Goal: Find specific page/section: Find specific page/section

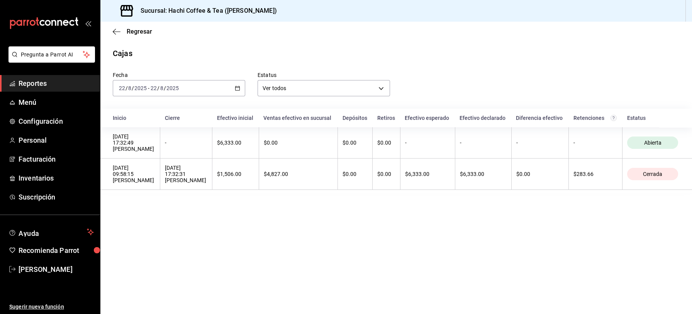
click at [68, 88] on link "Reportes" at bounding box center [50, 83] width 100 height 17
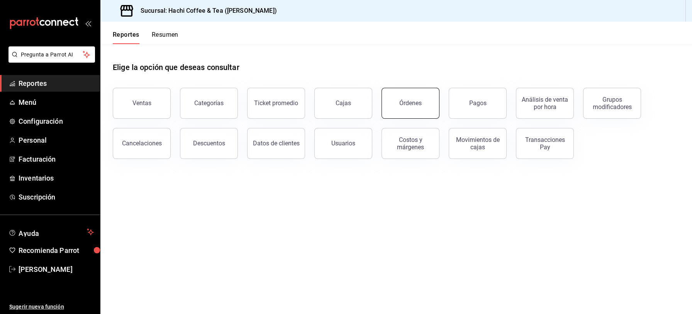
click at [414, 100] on div "Órdenes" at bounding box center [410, 102] width 22 height 7
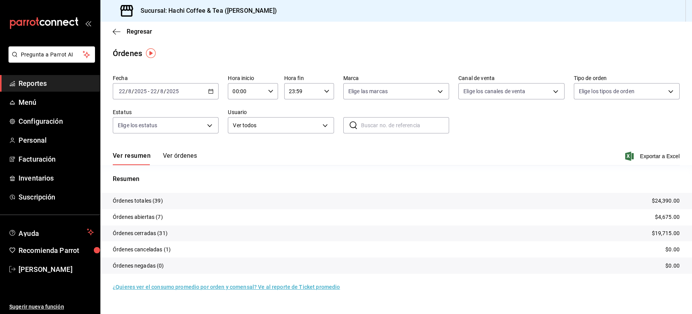
click at [179, 157] on button "Ver órdenes" at bounding box center [180, 158] width 34 height 13
